Goal: Communication & Community: Answer question/provide support

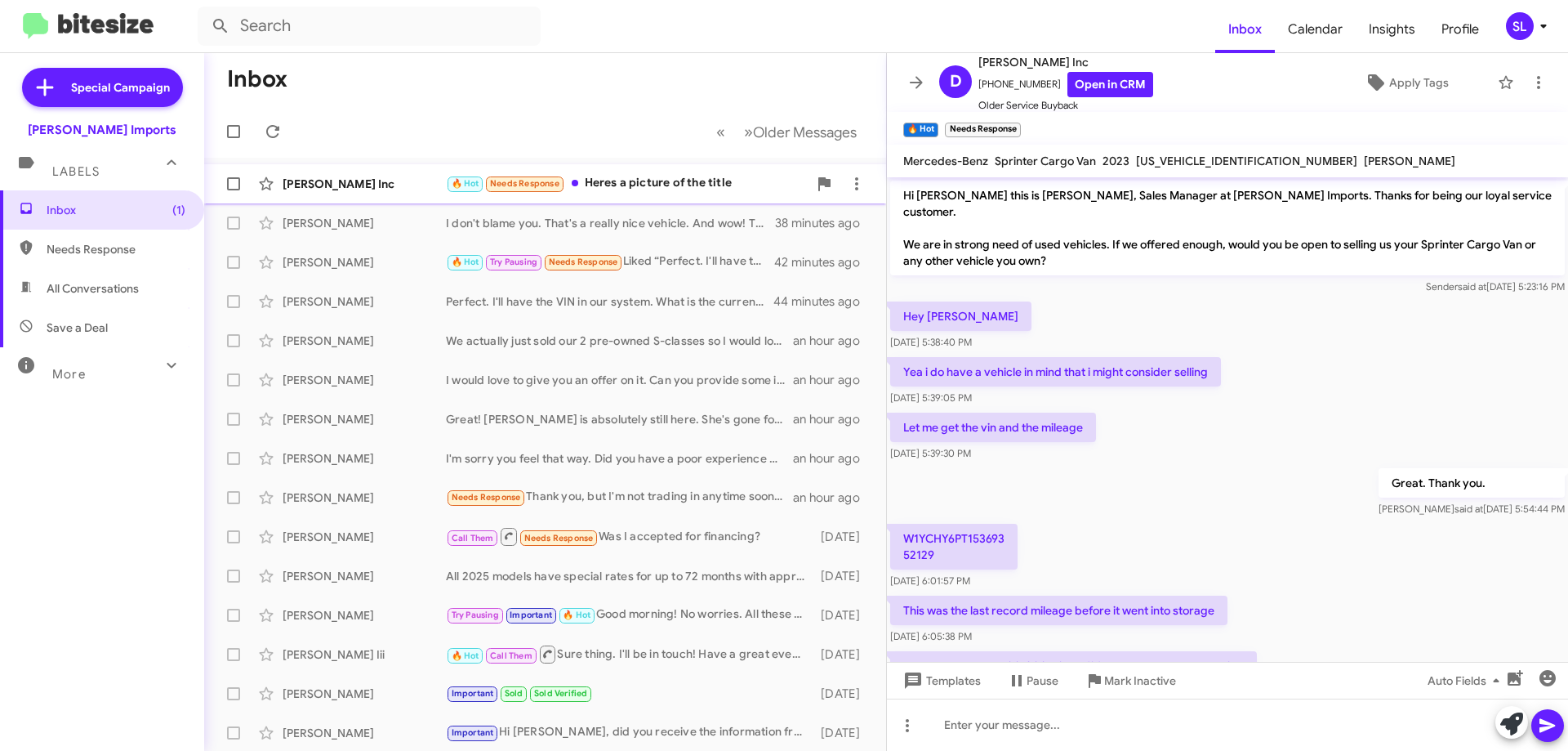
scroll to position [254, 0]
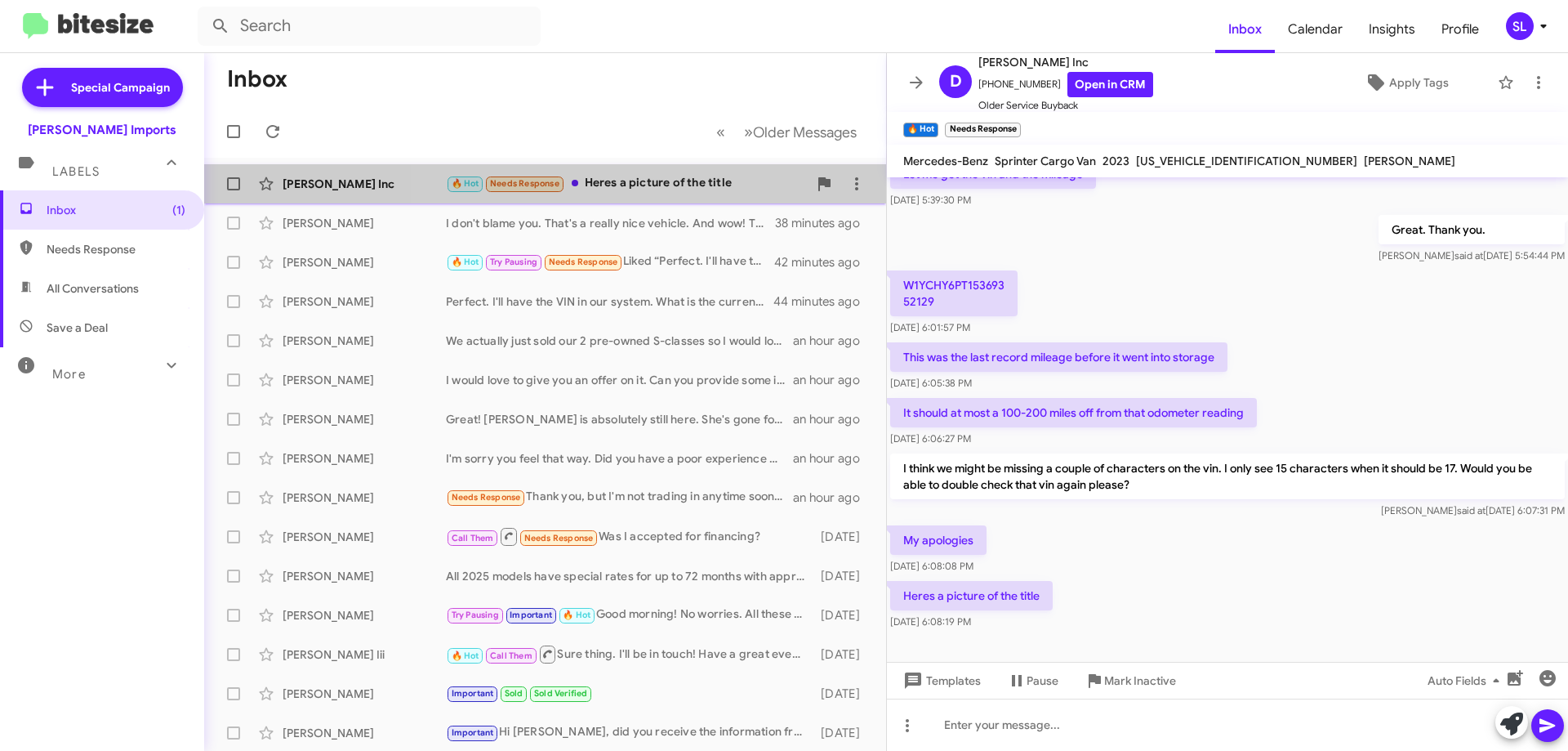
click at [688, 168] on div "[PERSON_NAME] Inc 🔥 Hot Needs Response Heres a picture of the title 37 minutes …" at bounding box center [545, 184] width 656 height 33
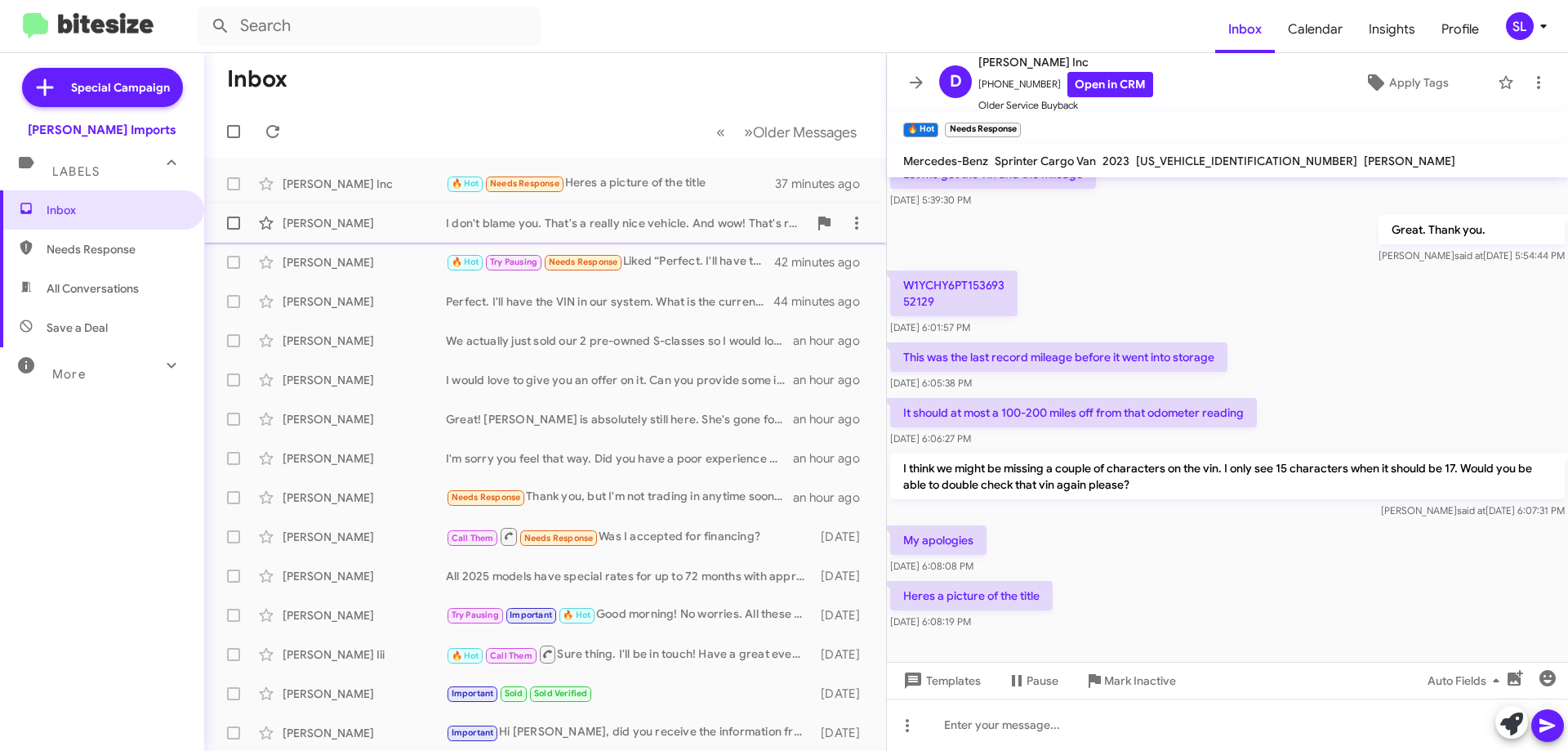
click at [653, 222] on div "I don't blame you. That's a really nice vehicle. And wow! That's really low mil…" at bounding box center [626, 223] width 362 height 16
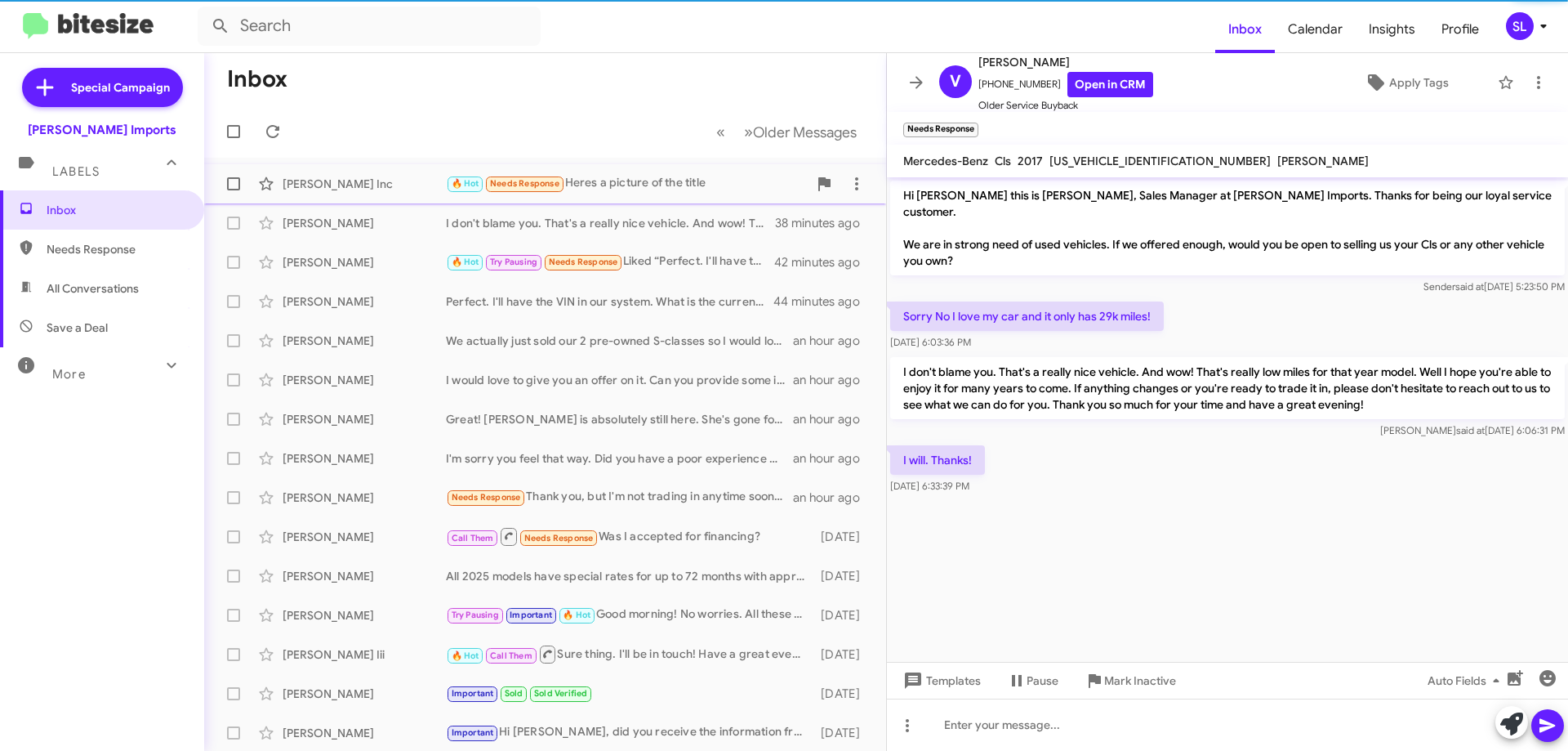
click at [655, 187] on div "🔥 Hot Needs Response Heres a picture of the title" at bounding box center [626, 183] width 362 height 19
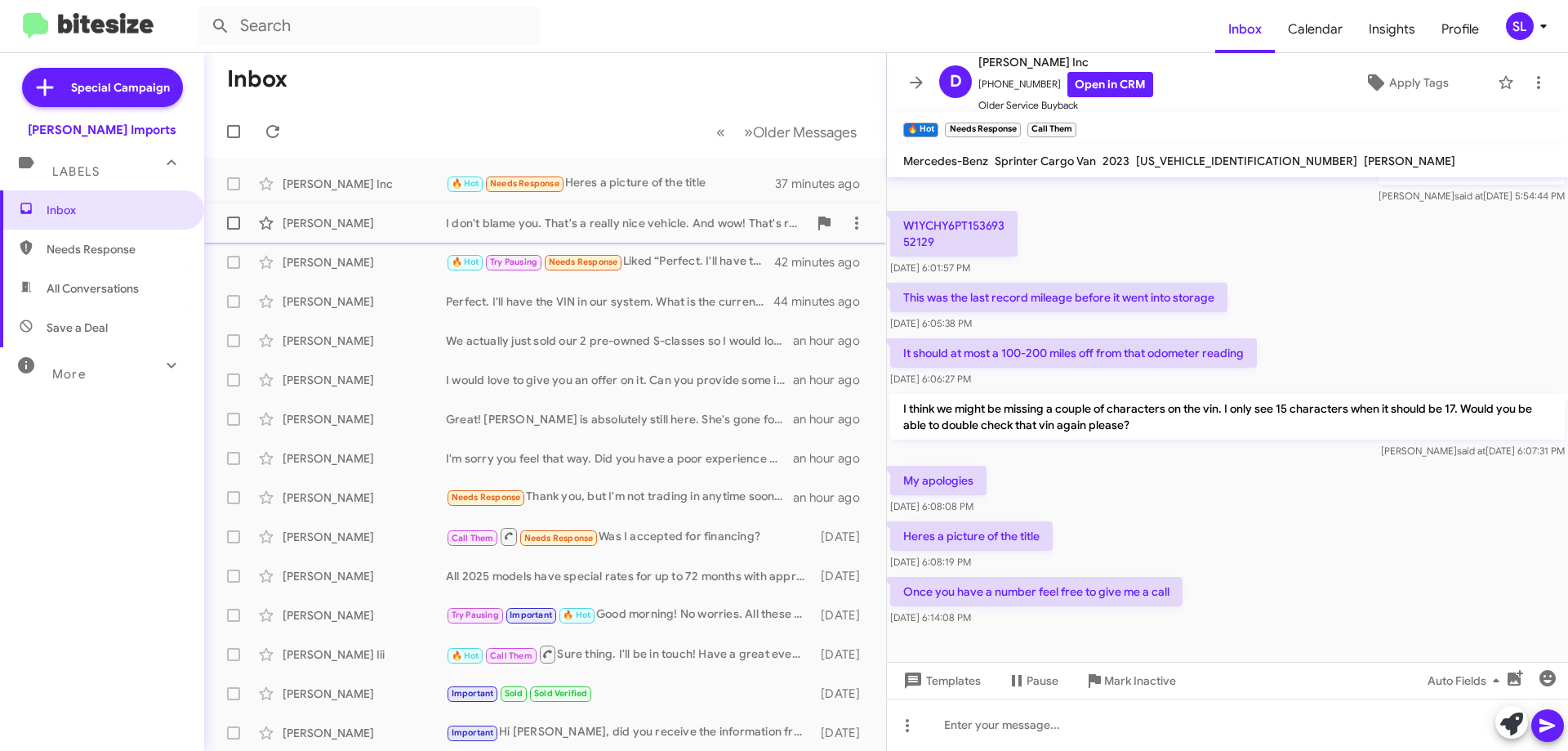
click at [685, 230] on div "I don't blame you. That's a really nice vehicle. And wow! That's really low mil…" at bounding box center [626, 223] width 362 height 16
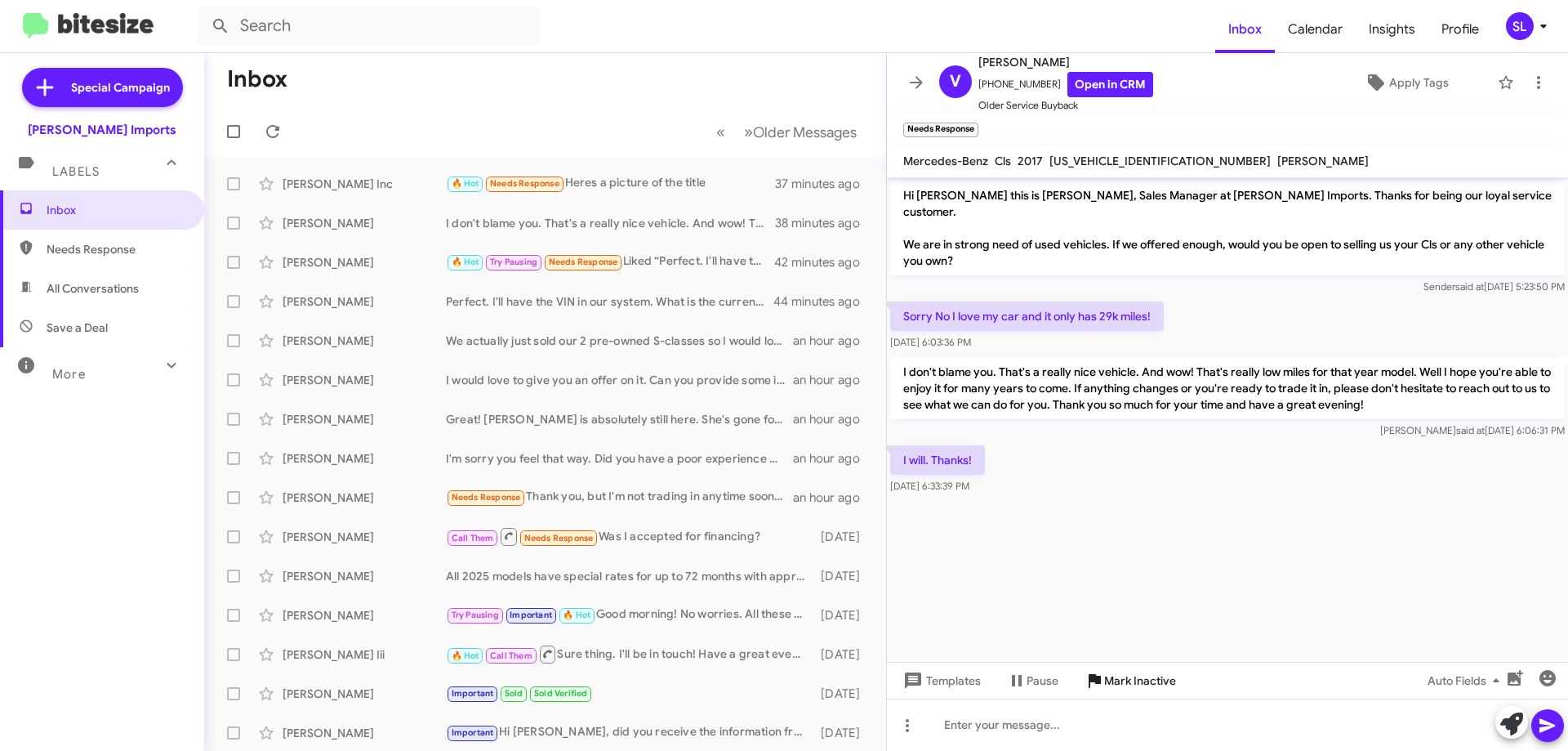
click at [1142, 686] on span "Mark Inactive" at bounding box center [1141, 680] width 72 height 30
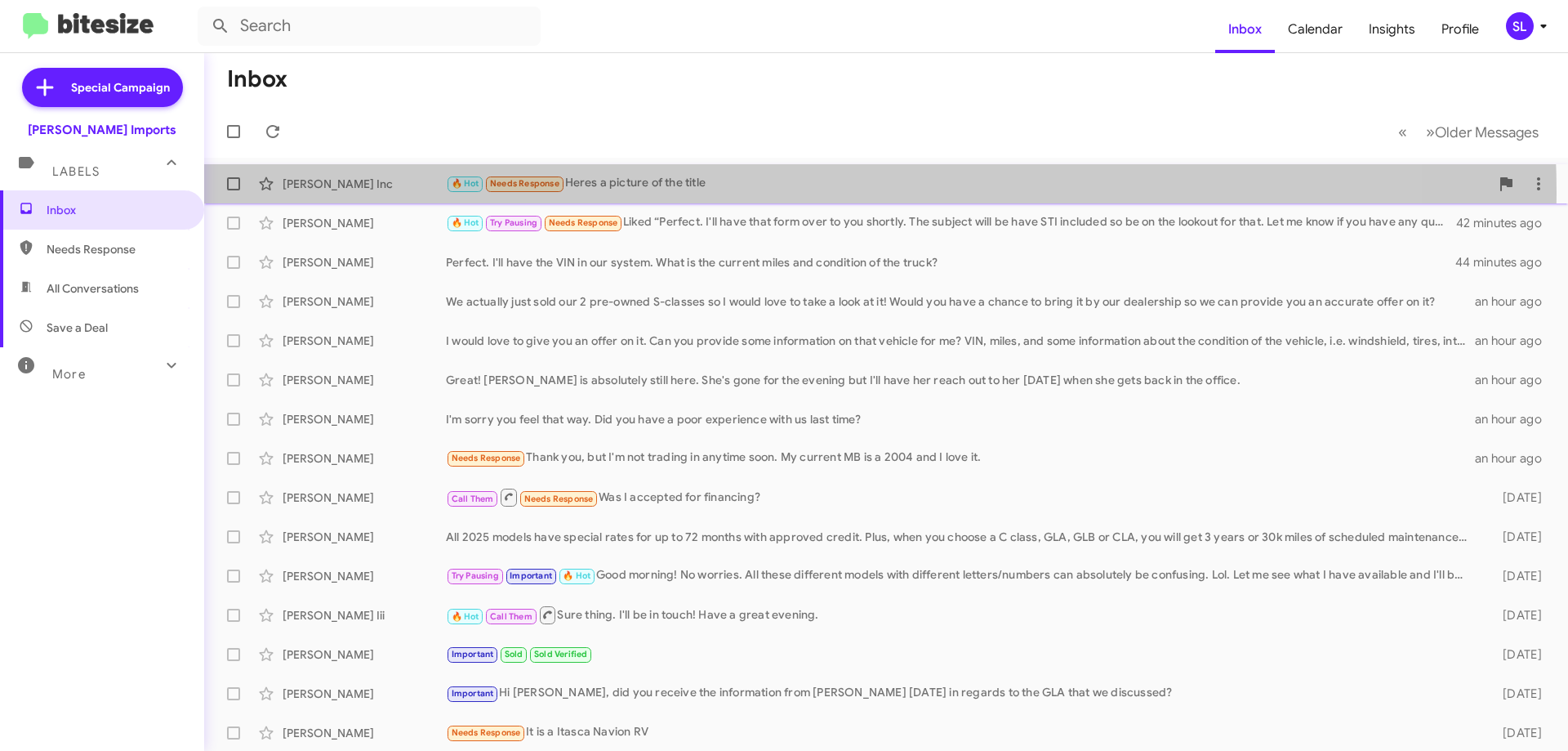
click at [763, 193] on div "🔥 Hot Needs Response Heres a picture of the title" at bounding box center [967, 183] width 1044 height 19
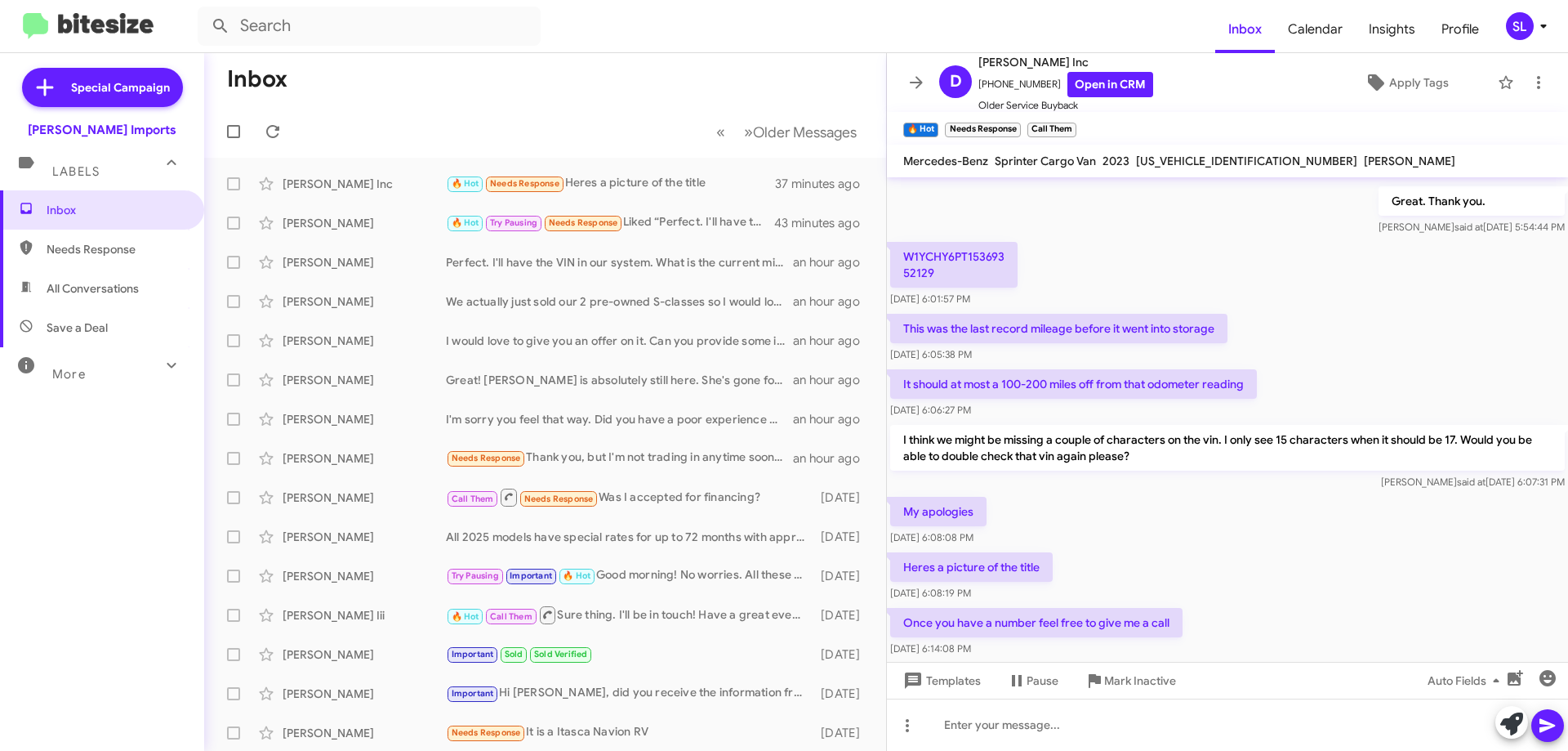
scroll to position [313, 0]
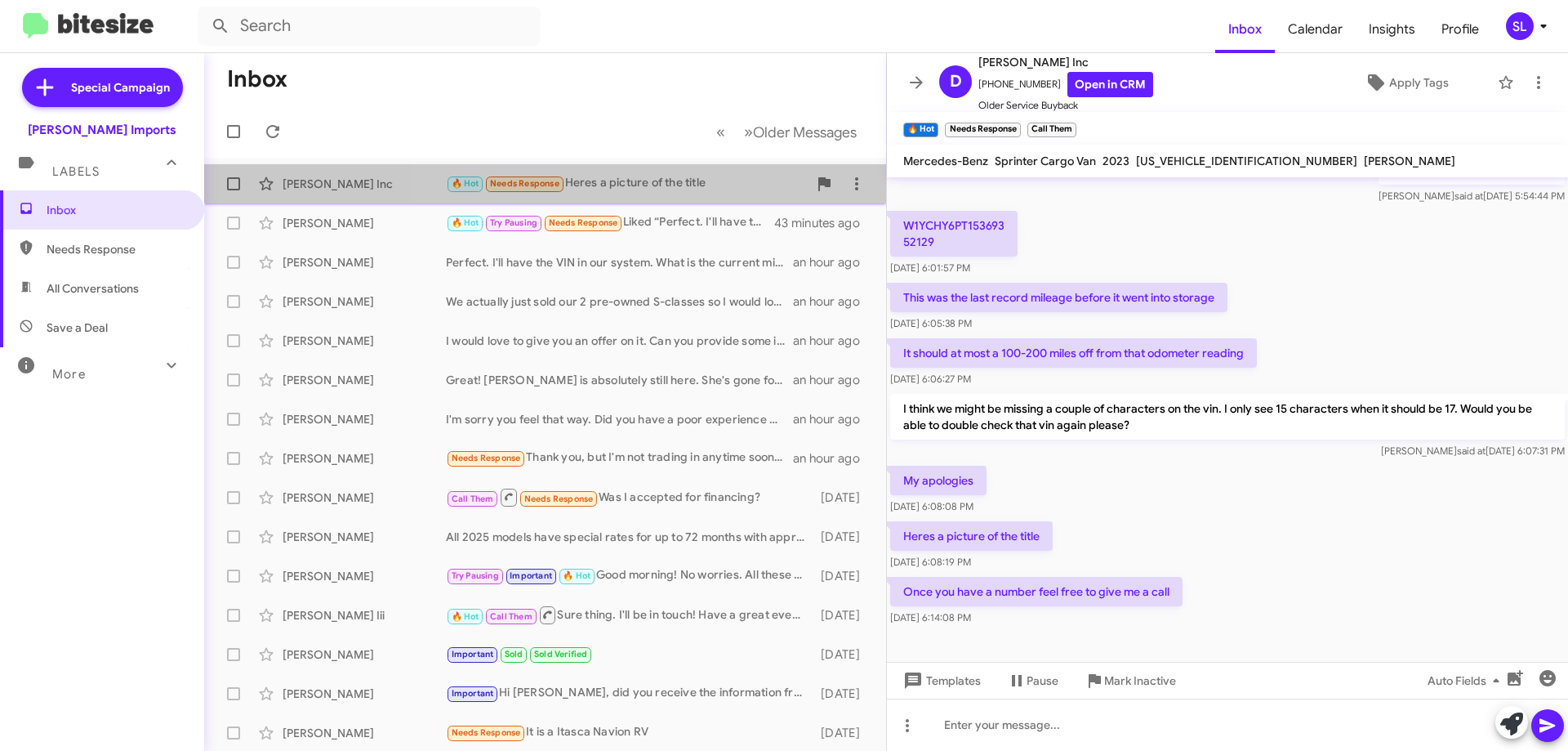
click at [642, 176] on div "🔥 Hot Needs Response Heres a picture of the title" at bounding box center [626, 183] width 362 height 19
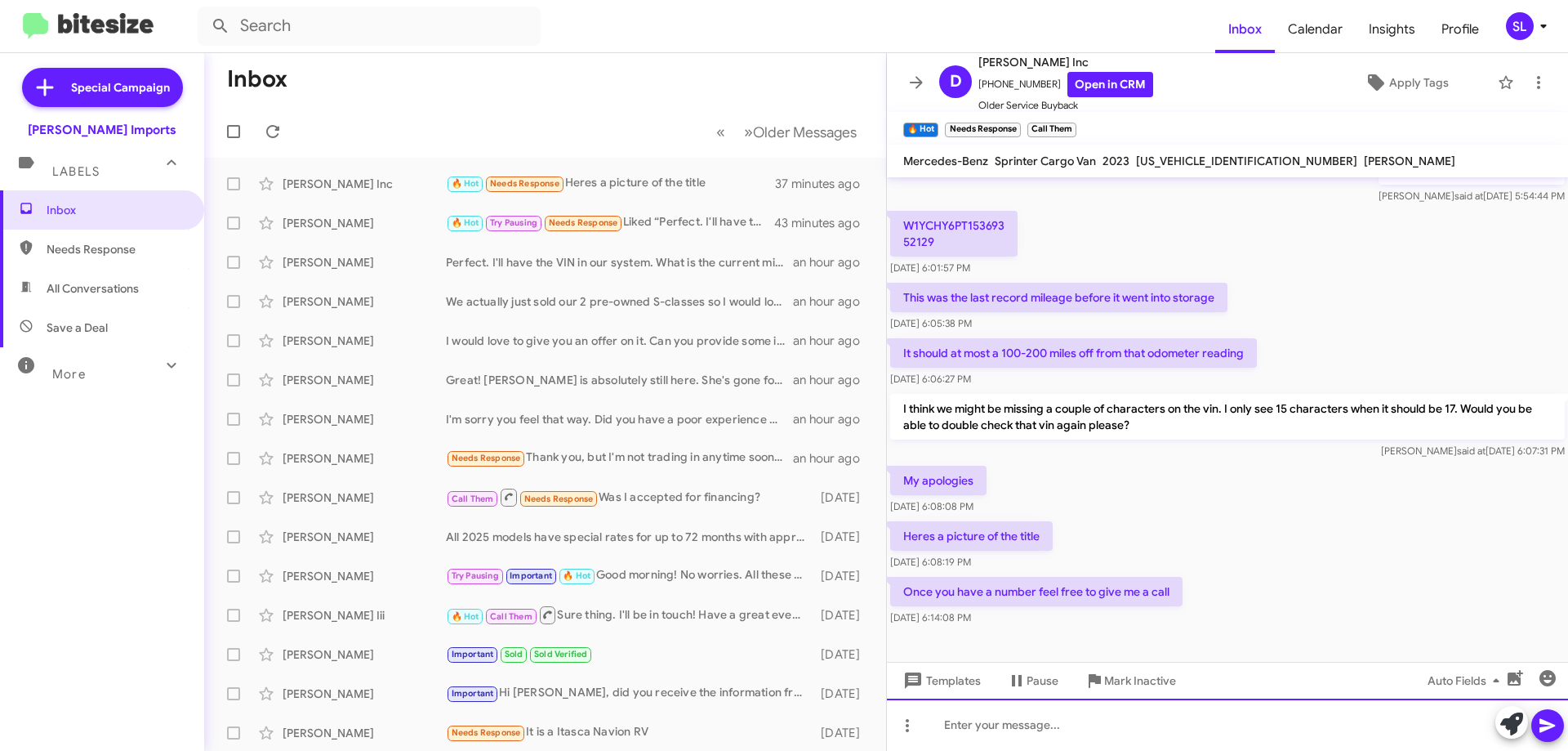
click at [1104, 730] on div at bounding box center [1227, 725] width 681 height 53
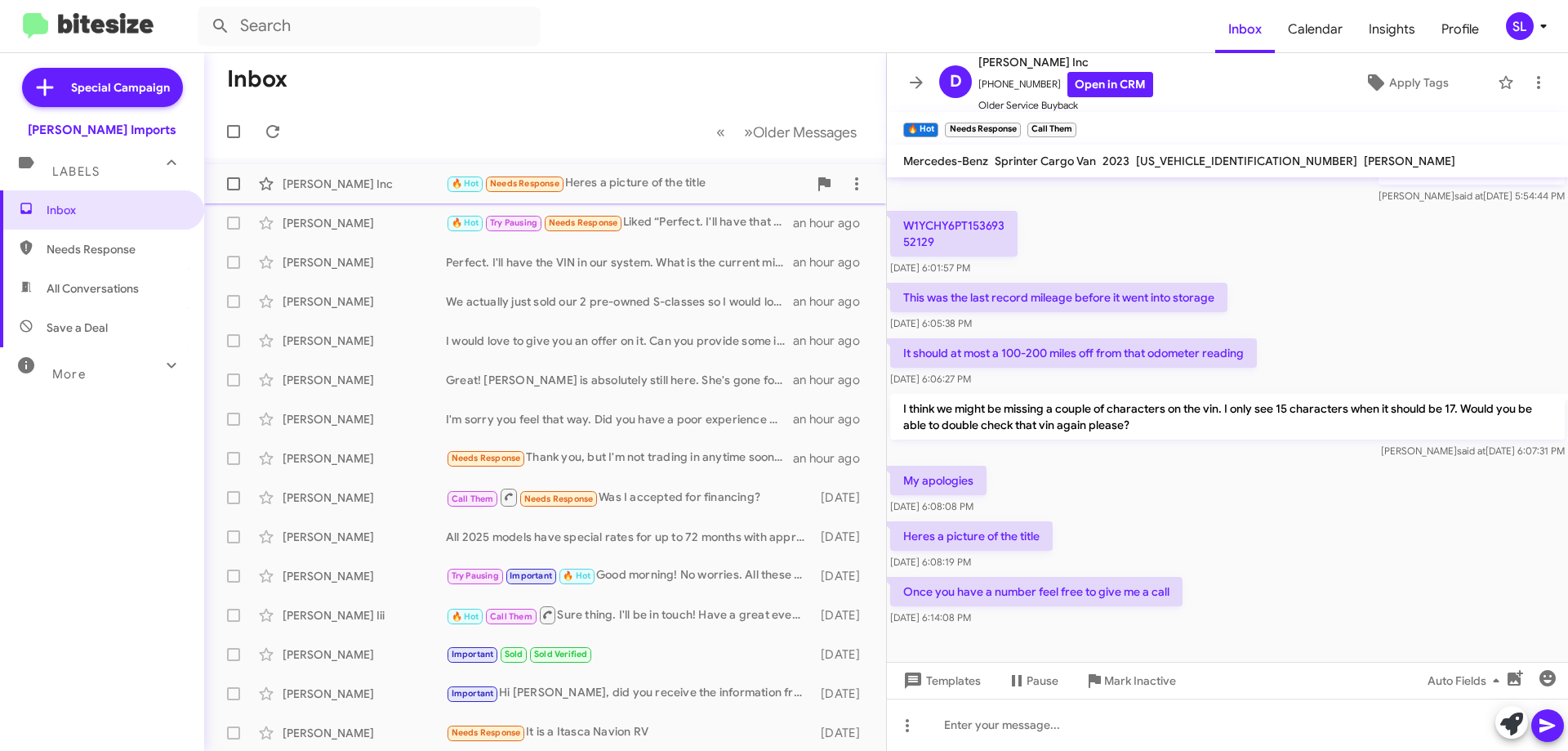
click at [627, 181] on div "🔥 Hot Needs Response Heres a picture of the title" at bounding box center [626, 183] width 362 height 19
click at [670, 219] on div "🔥 Hot Try Pausing Needs Response Liked “Perfect. I'll have that form over to yo…" at bounding box center [626, 222] width 362 height 19
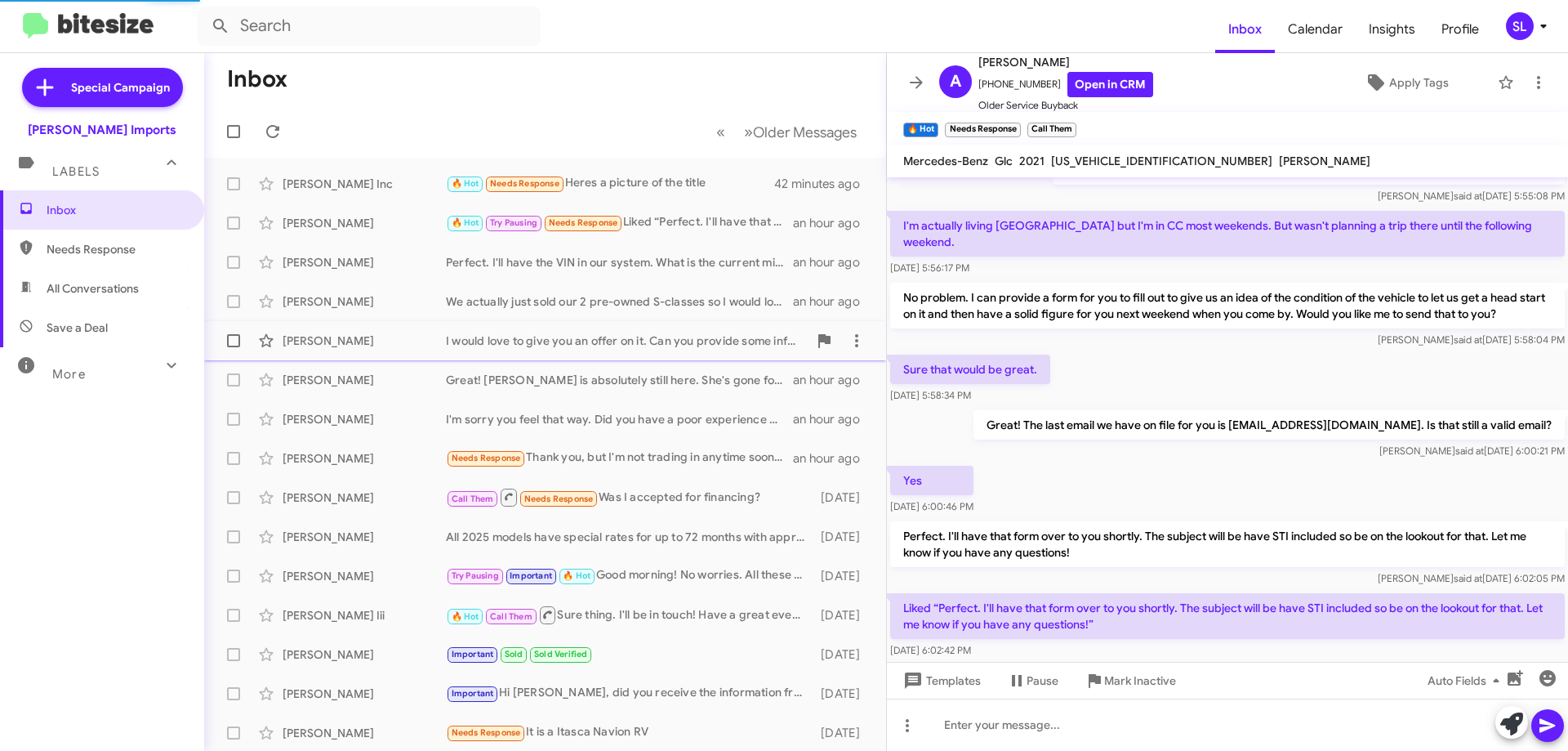
scroll to position [329, 0]
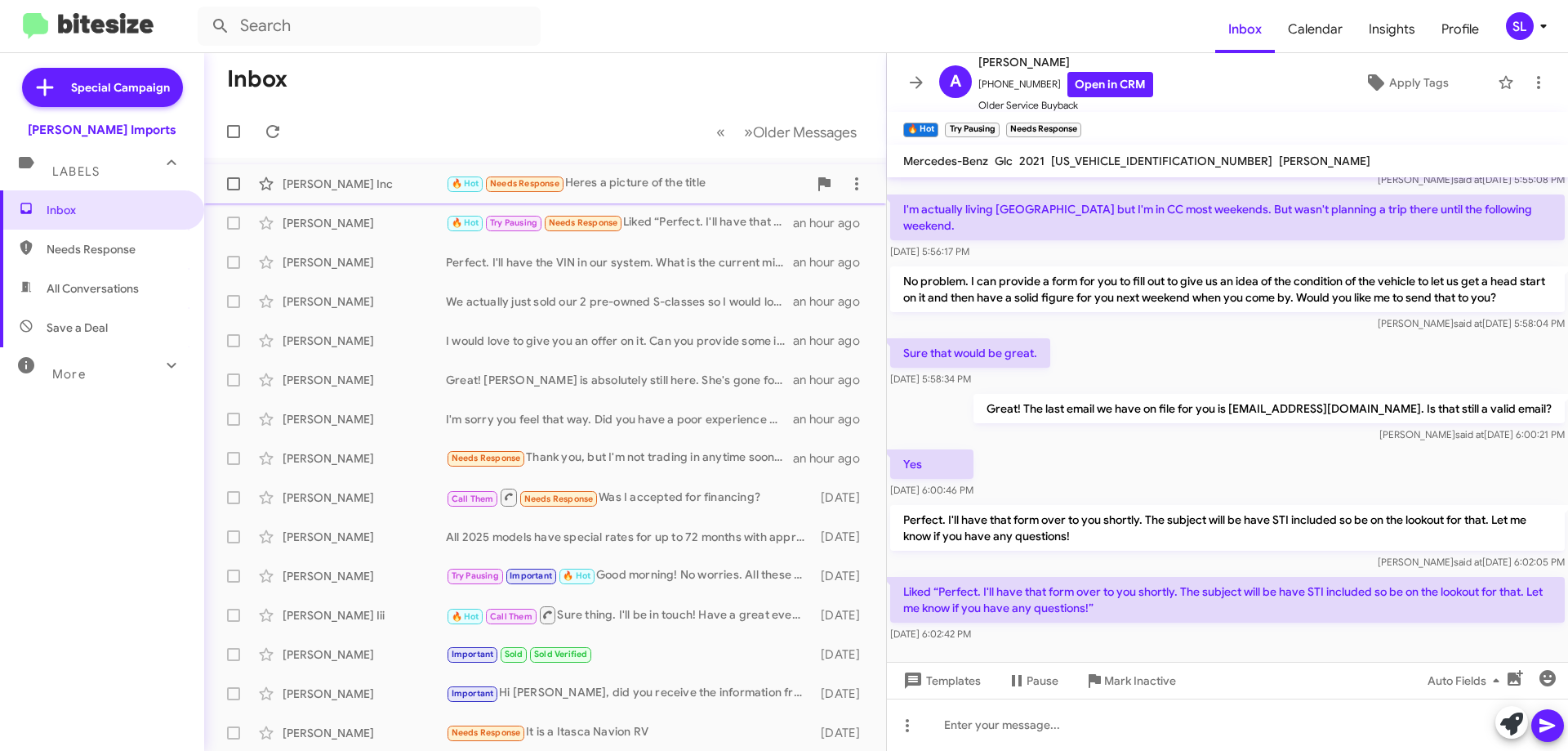
click at [619, 185] on div "🔥 Hot Needs Response Heres a picture of the title" at bounding box center [626, 183] width 362 height 19
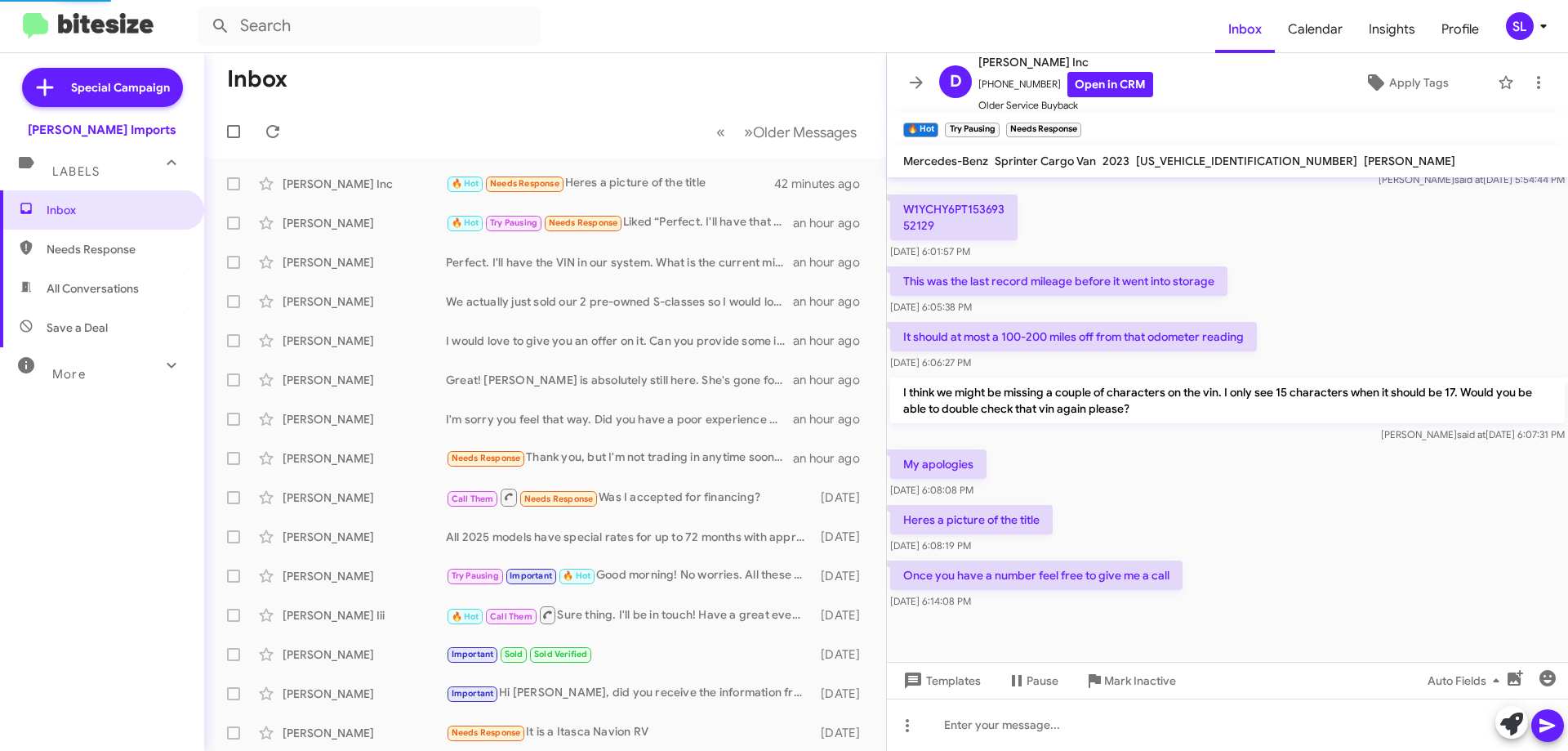
scroll to position [313, 0]
